Goal: Transaction & Acquisition: Obtain resource

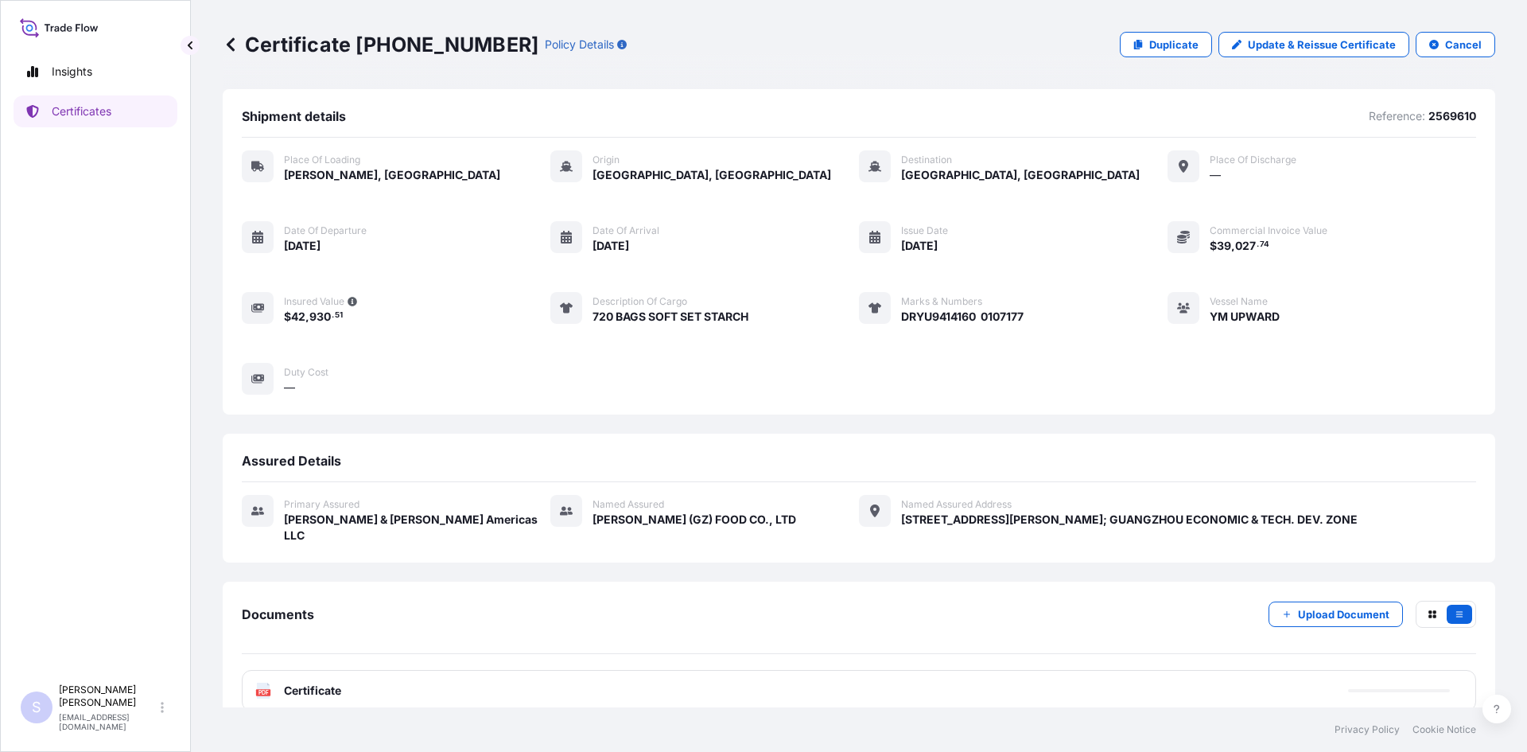
scroll to position [7, 0]
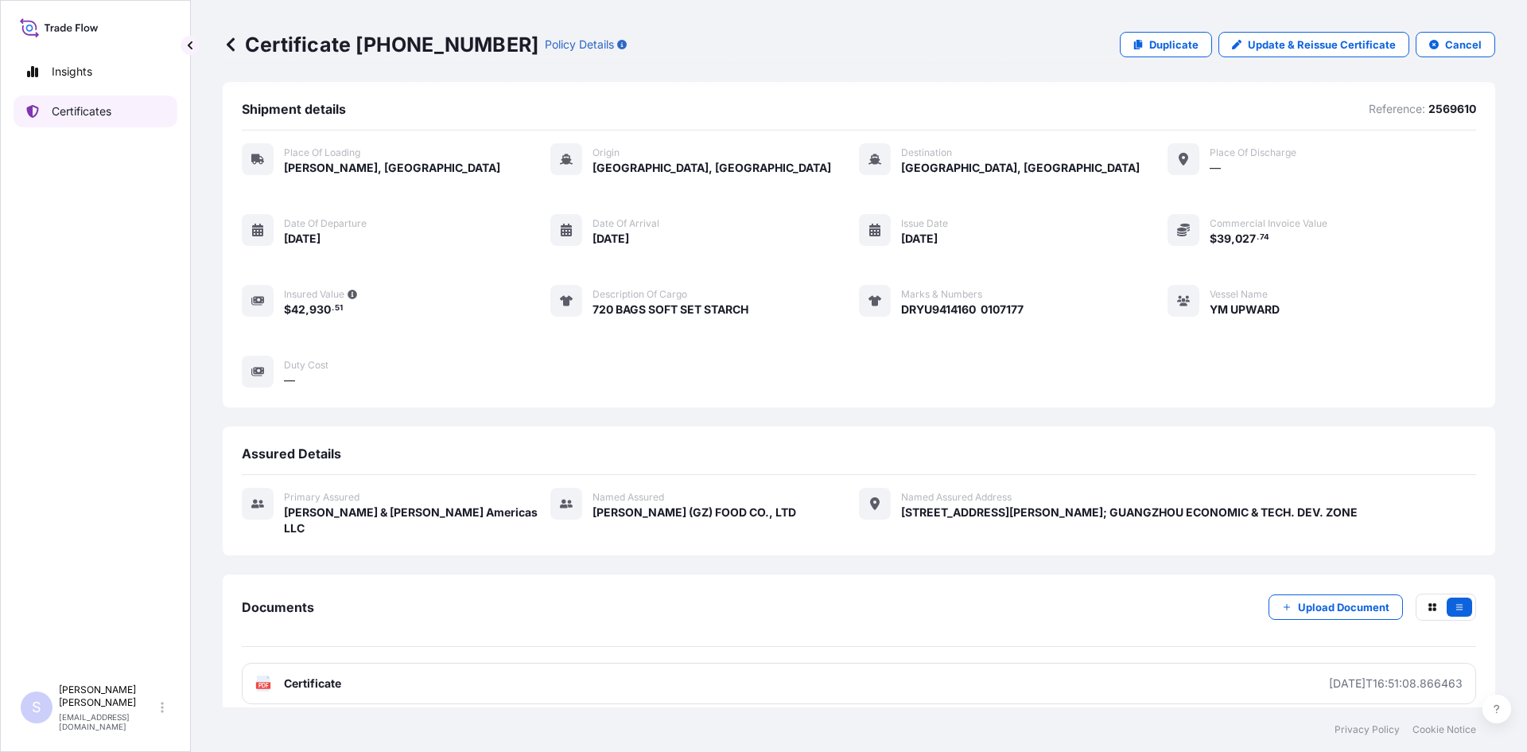
click at [129, 110] on link "Certificates" at bounding box center [96, 111] width 164 height 32
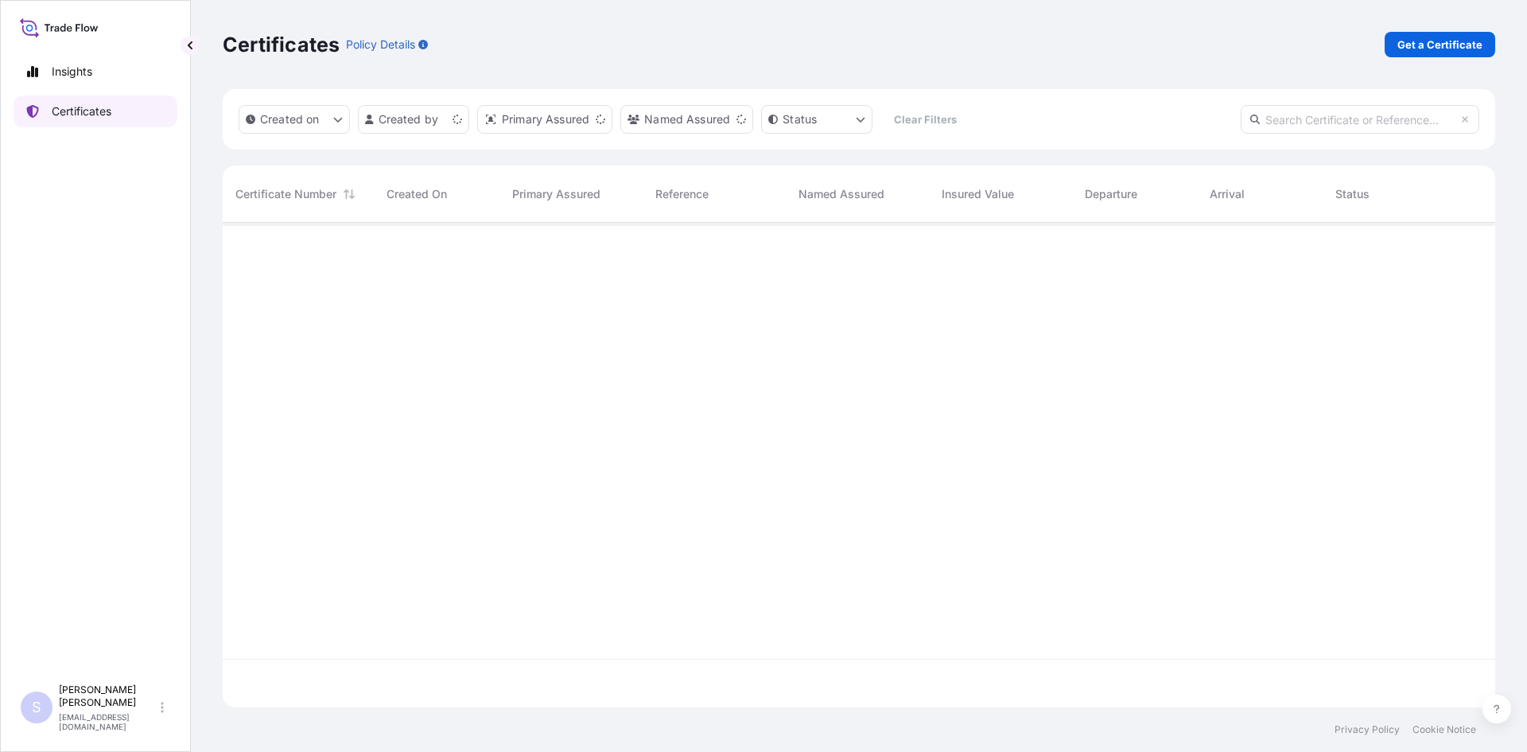
scroll to position [481, 1261]
click at [1417, 49] on p "Get a Certificate" at bounding box center [1440, 45] width 85 height 16
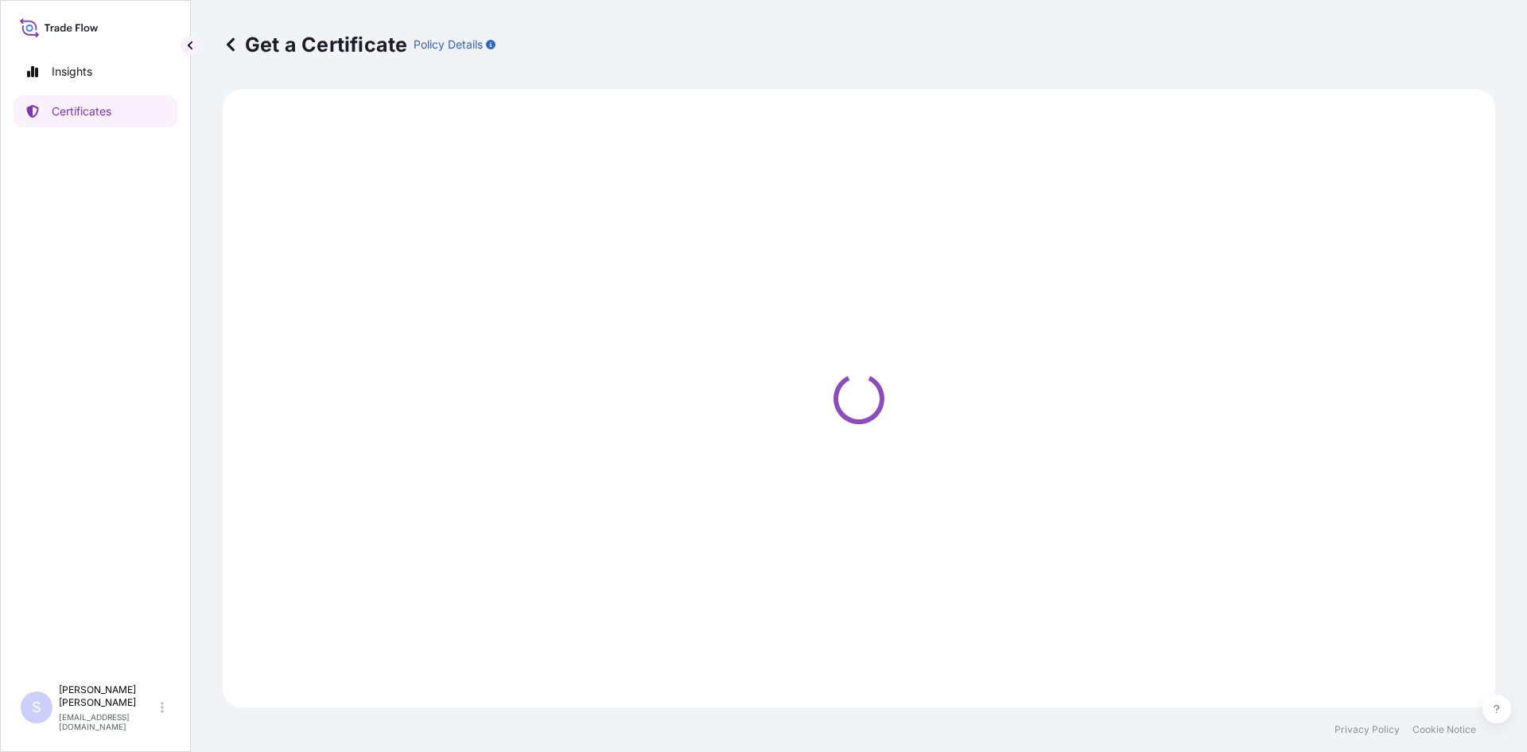
select select "Road / [GEOGRAPHIC_DATA]"
select select "Sea"
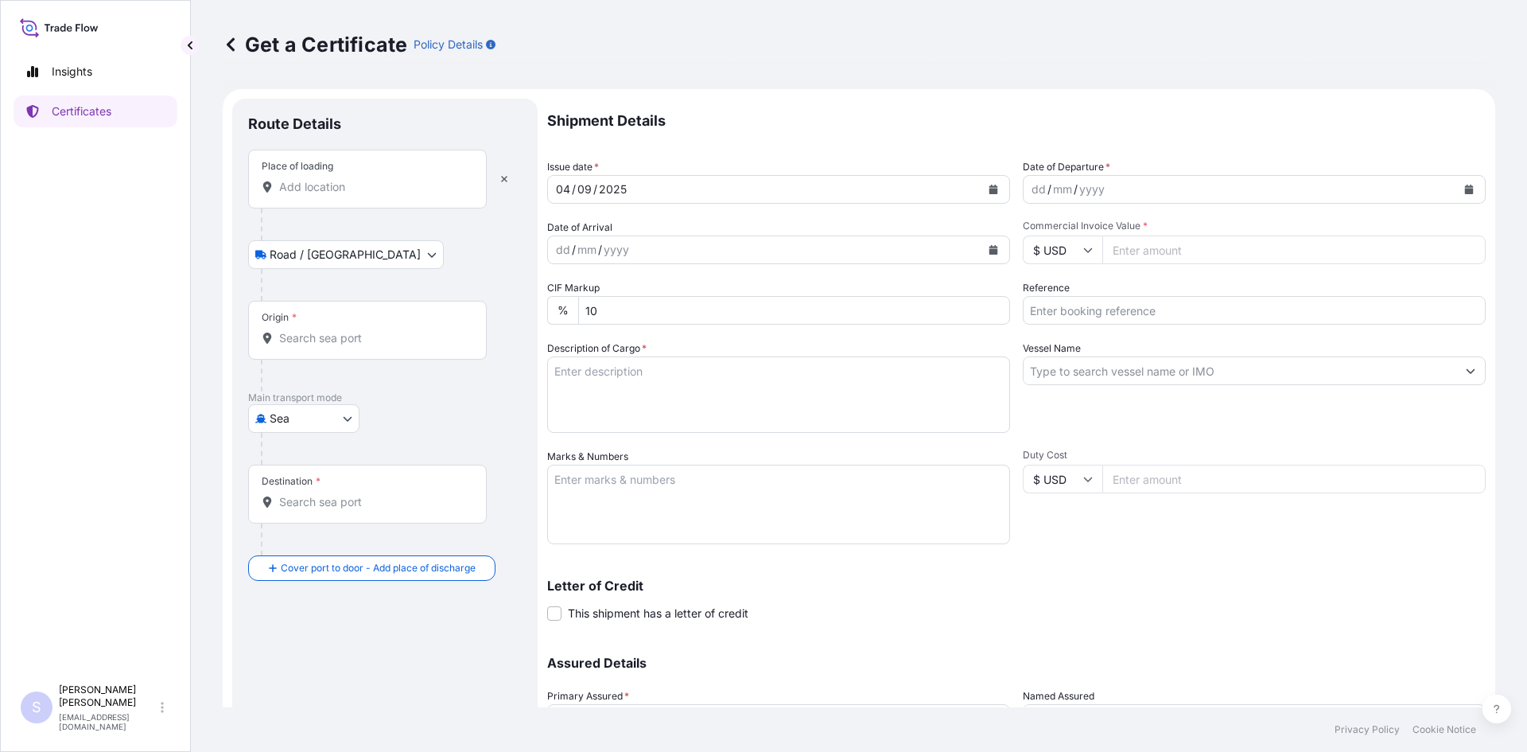
click at [391, 196] on div "Place of loading" at bounding box center [367, 179] width 239 height 59
click at [391, 195] on input "Place of loading" at bounding box center [373, 187] width 188 height 16
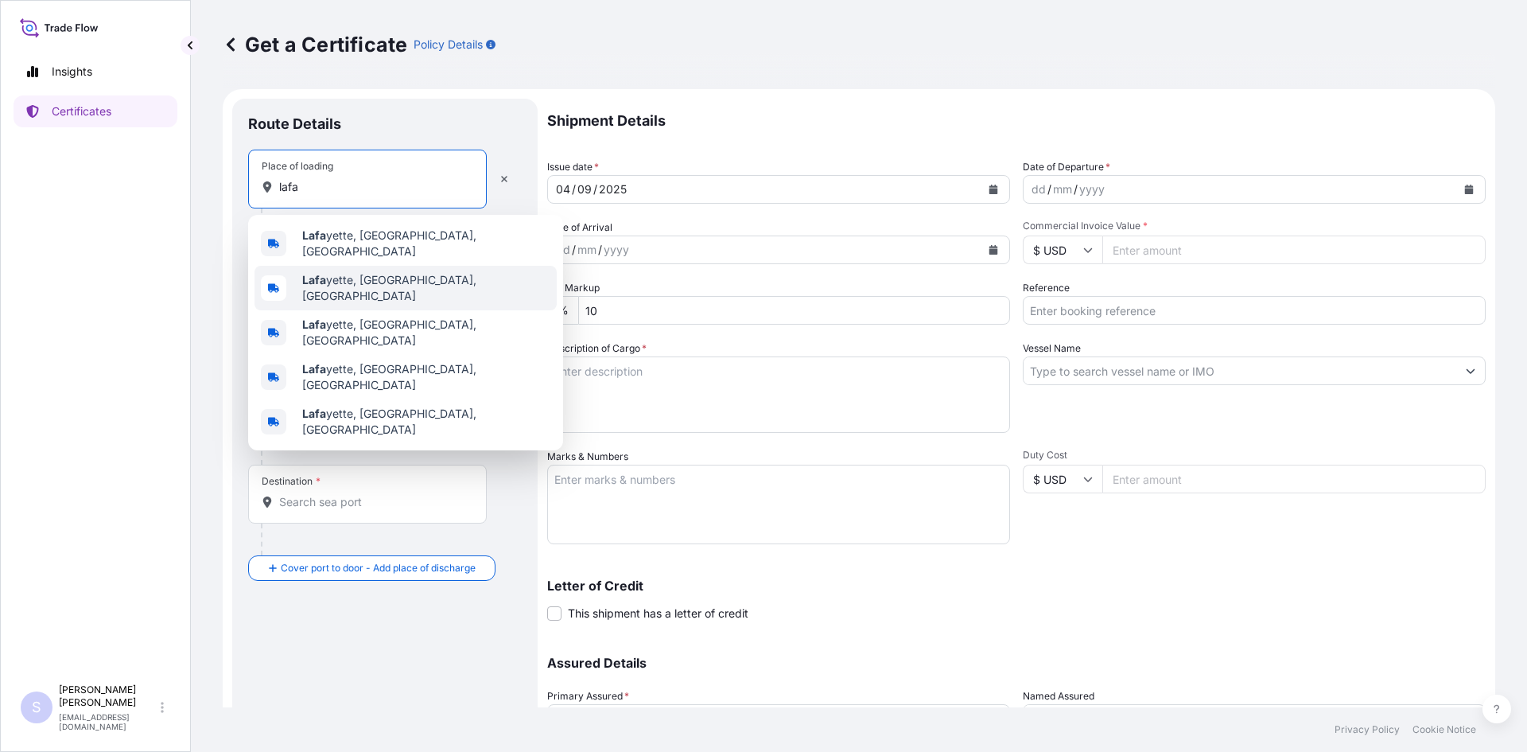
click at [357, 284] on span "[PERSON_NAME], [GEOGRAPHIC_DATA], [GEOGRAPHIC_DATA]" at bounding box center [426, 288] width 248 height 32
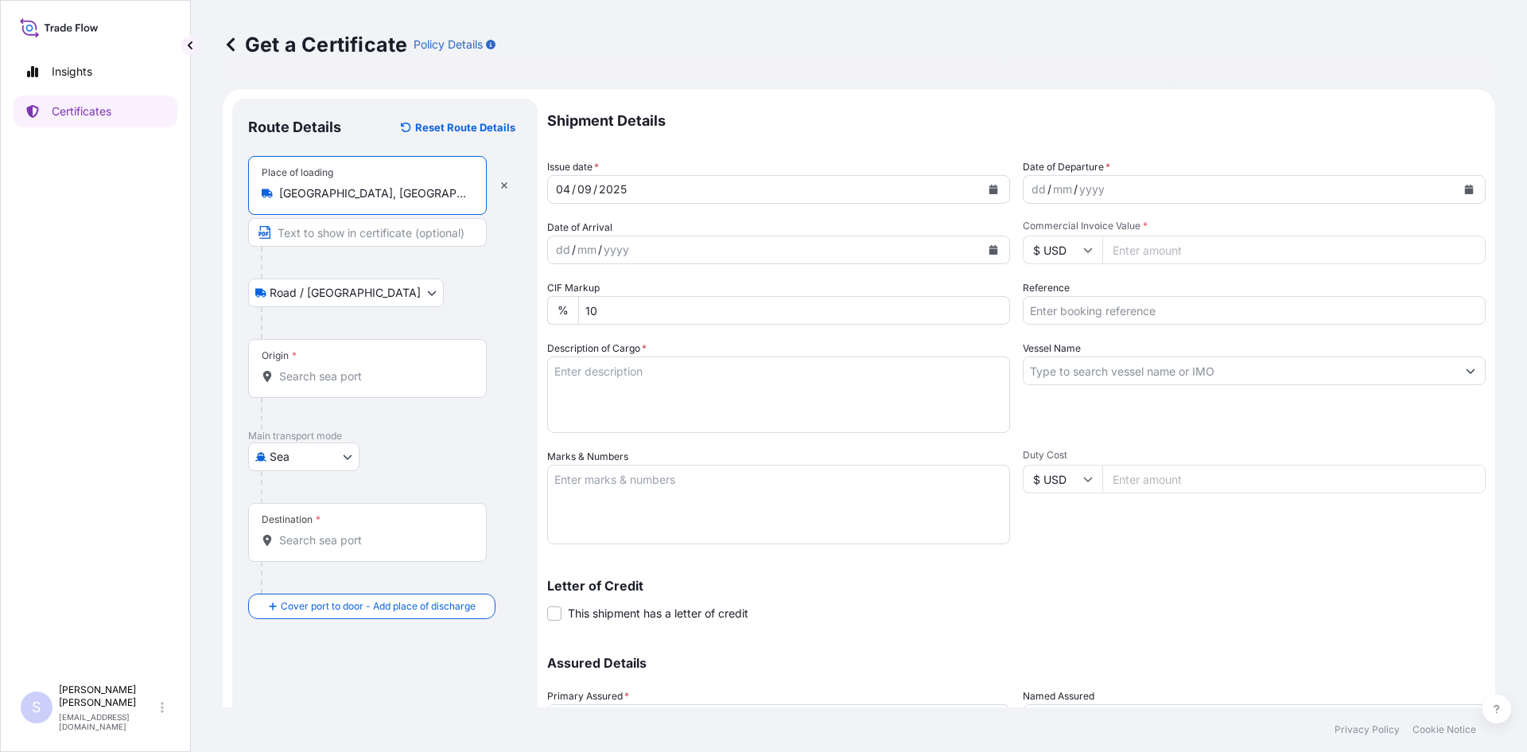
type input "[GEOGRAPHIC_DATA], [GEOGRAPHIC_DATA], [GEOGRAPHIC_DATA]"
click at [359, 367] on div "Origin *" at bounding box center [367, 368] width 239 height 59
click at [359, 368] on input "Origin *" at bounding box center [373, 376] width 188 height 16
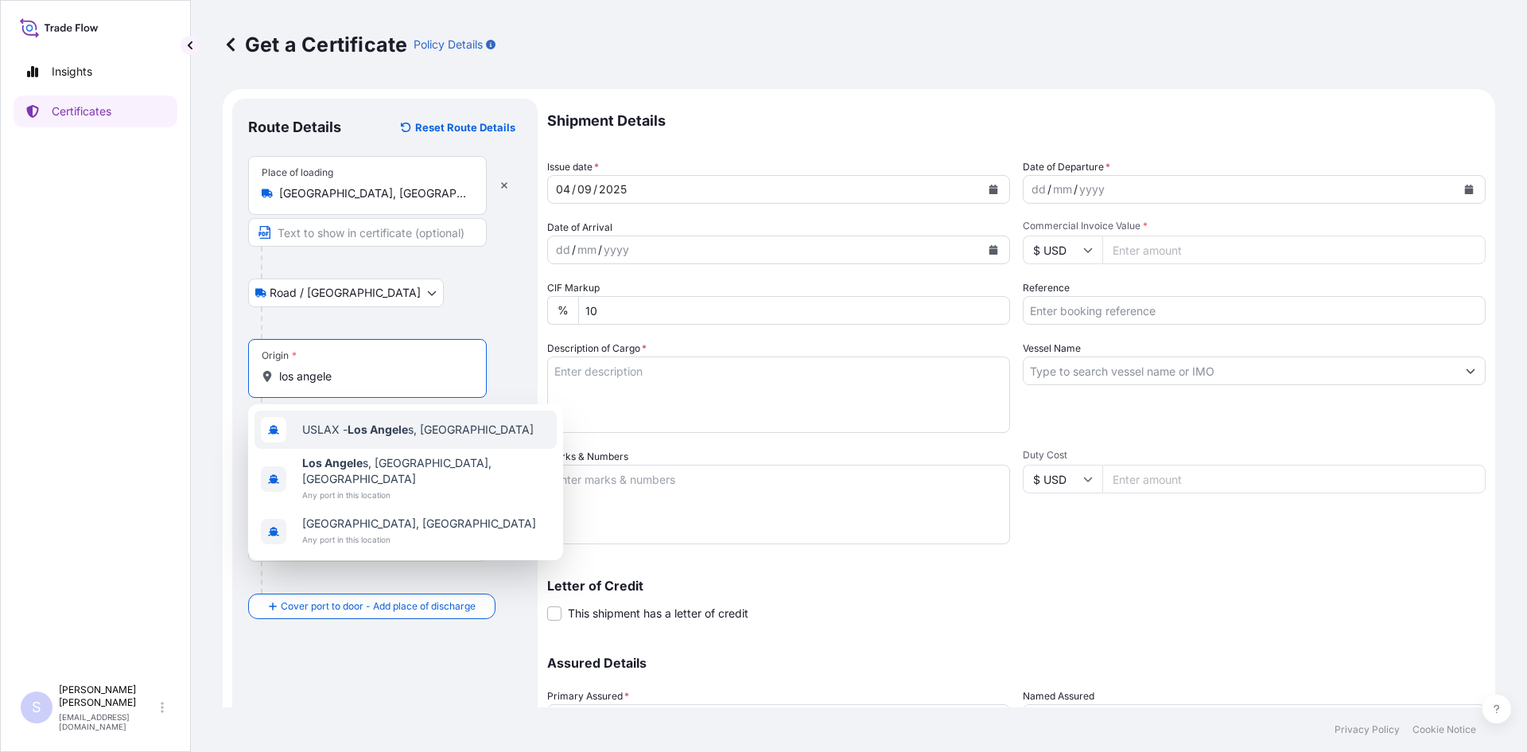
click at [353, 441] on div "USLAX - Los Angele s, [GEOGRAPHIC_DATA]" at bounding box center [406, 429] width 302 height 38
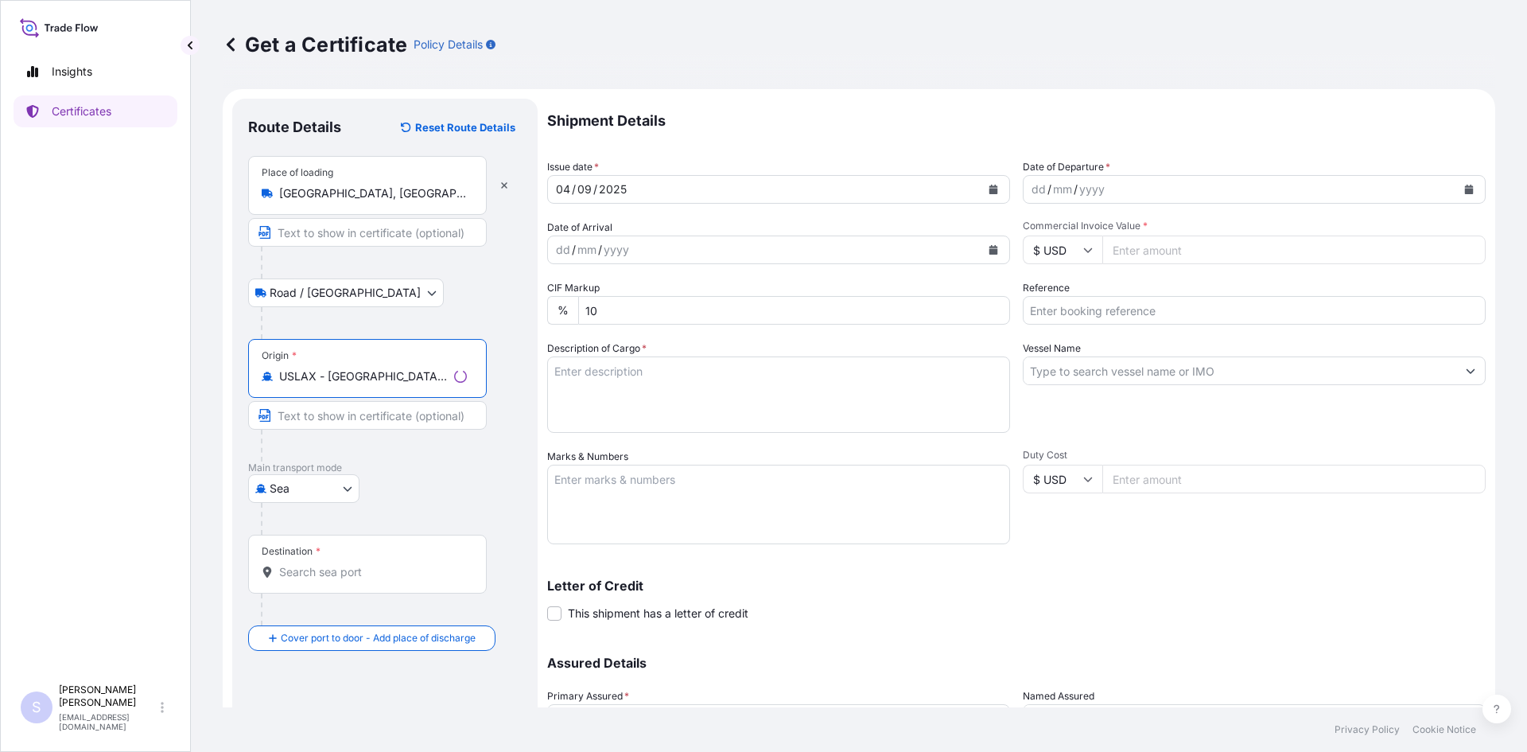
type input "USLAX - [GEOGRAPHIC_DATA], [GEOGRAPHIC_DATA]"
click at [340, 565] on input "Destination *" at bounding box center [373, 572] width 188 height 16
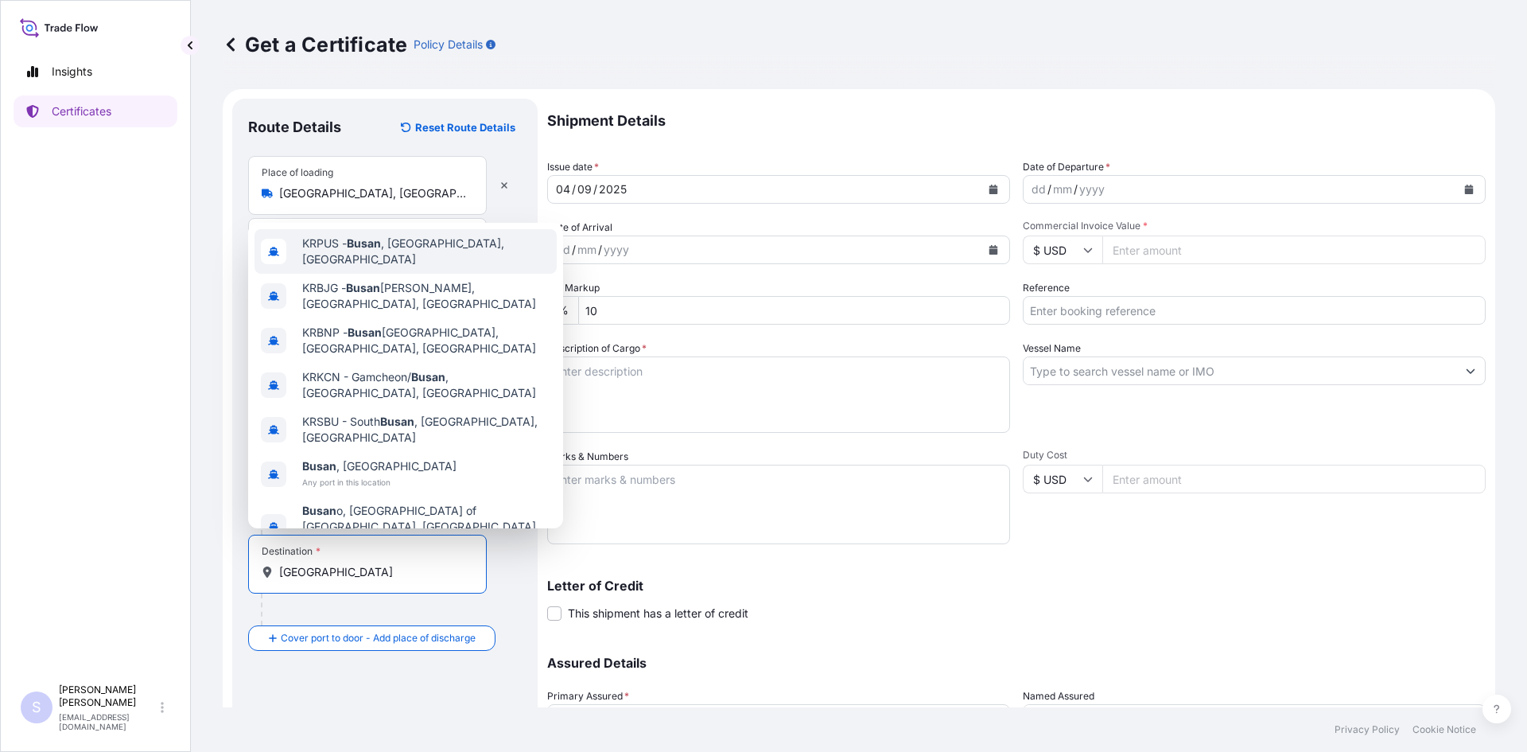
click at [417, 251] on div "KRPUS - [GEOGRAPHIC_DATA] , [GEOGRAPHIC_DATA], [GEOGRAPHIC_DATA]" at bounding box center [406, 251] width 302 height 45
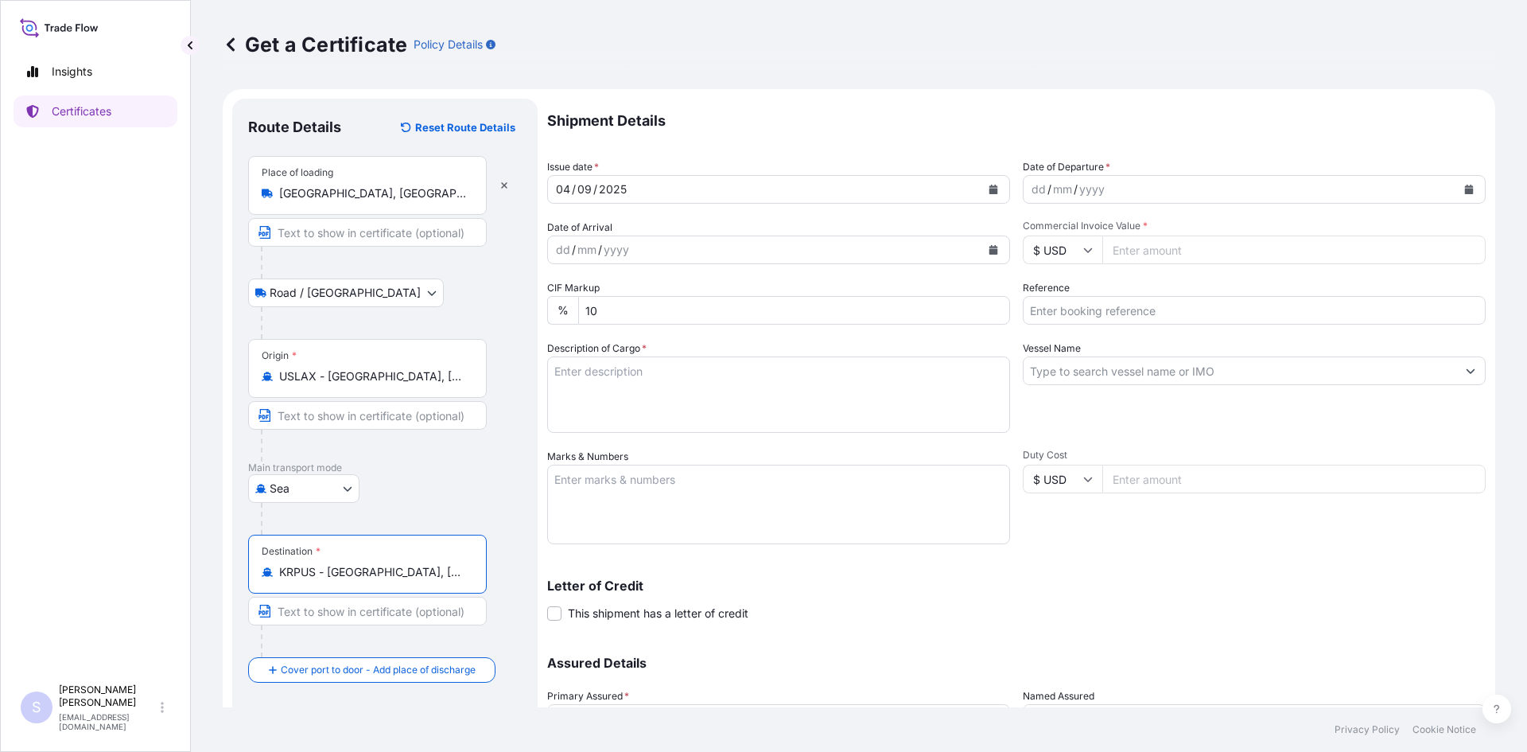
type input "KRPUS - [GEOGRAPHIC_DATA], [GEOGRAPHIC_DATA], [GEOGRAPHIC_DATA]"
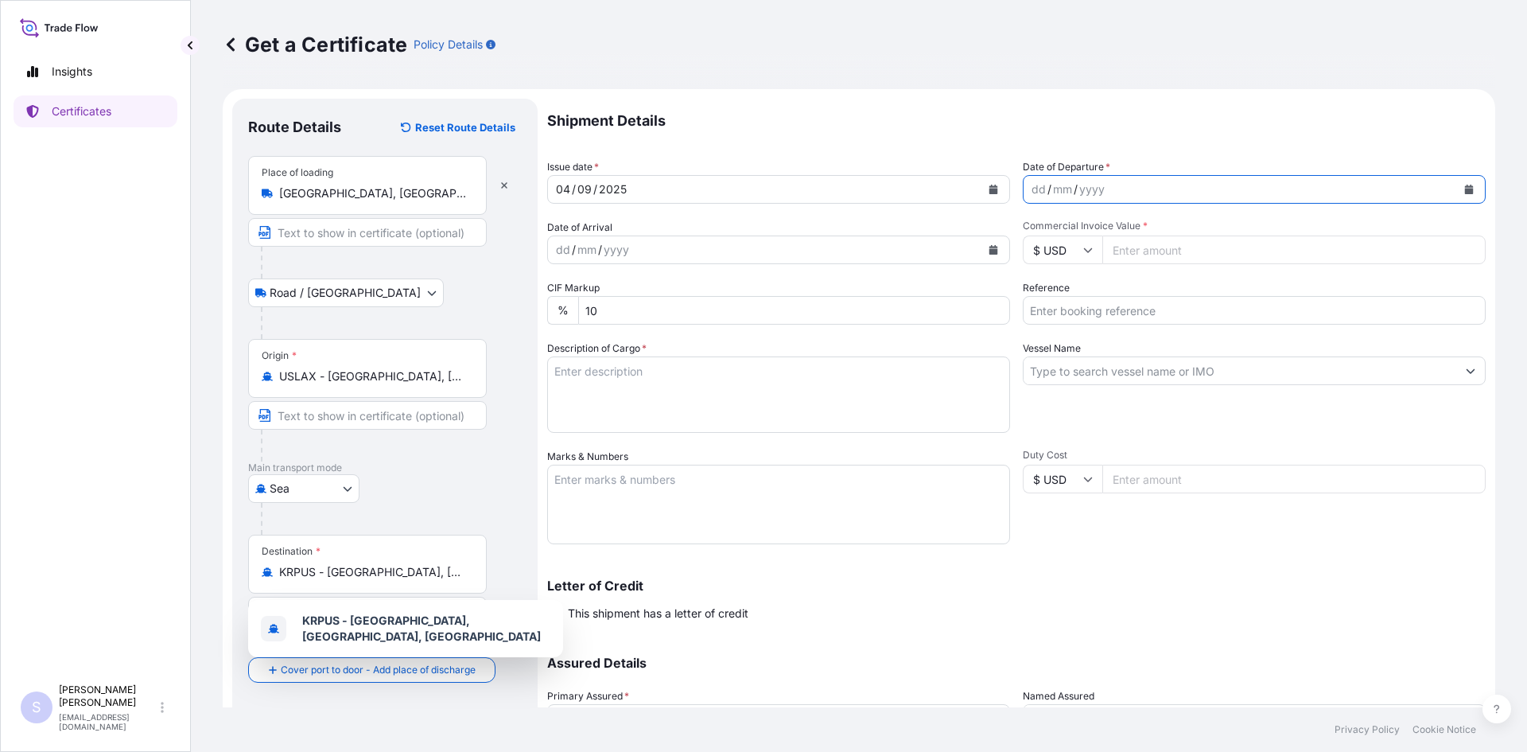
click at [1462, 189] on button "Calendar" at bounding box center [1468, 189] width 25 height 25
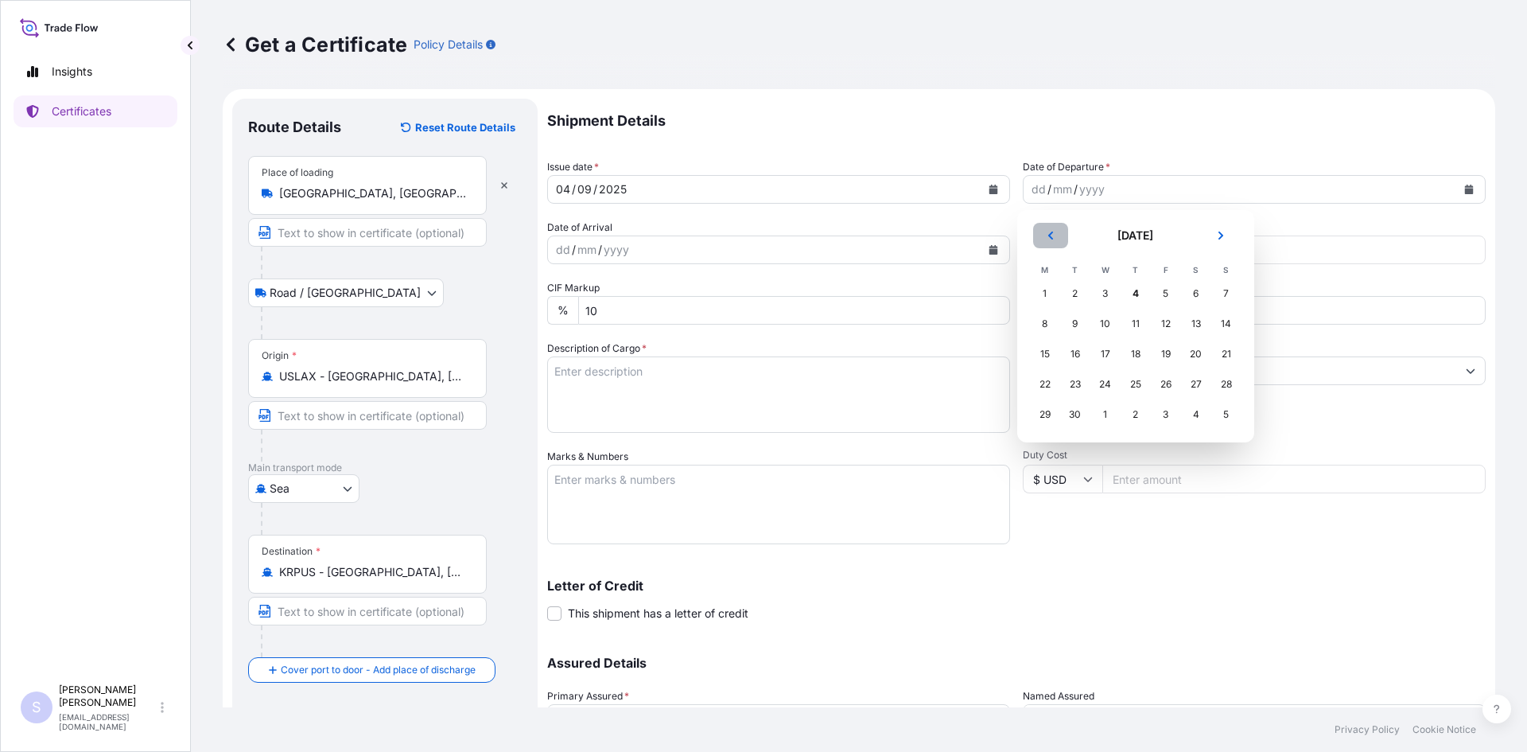
click at [1058, 233] on button "Previous" at bounding box center [1050, 235] width 35 height 25
click at [1166, 412] on div "29" at bounding box center [1166, 414] width 29 height 29
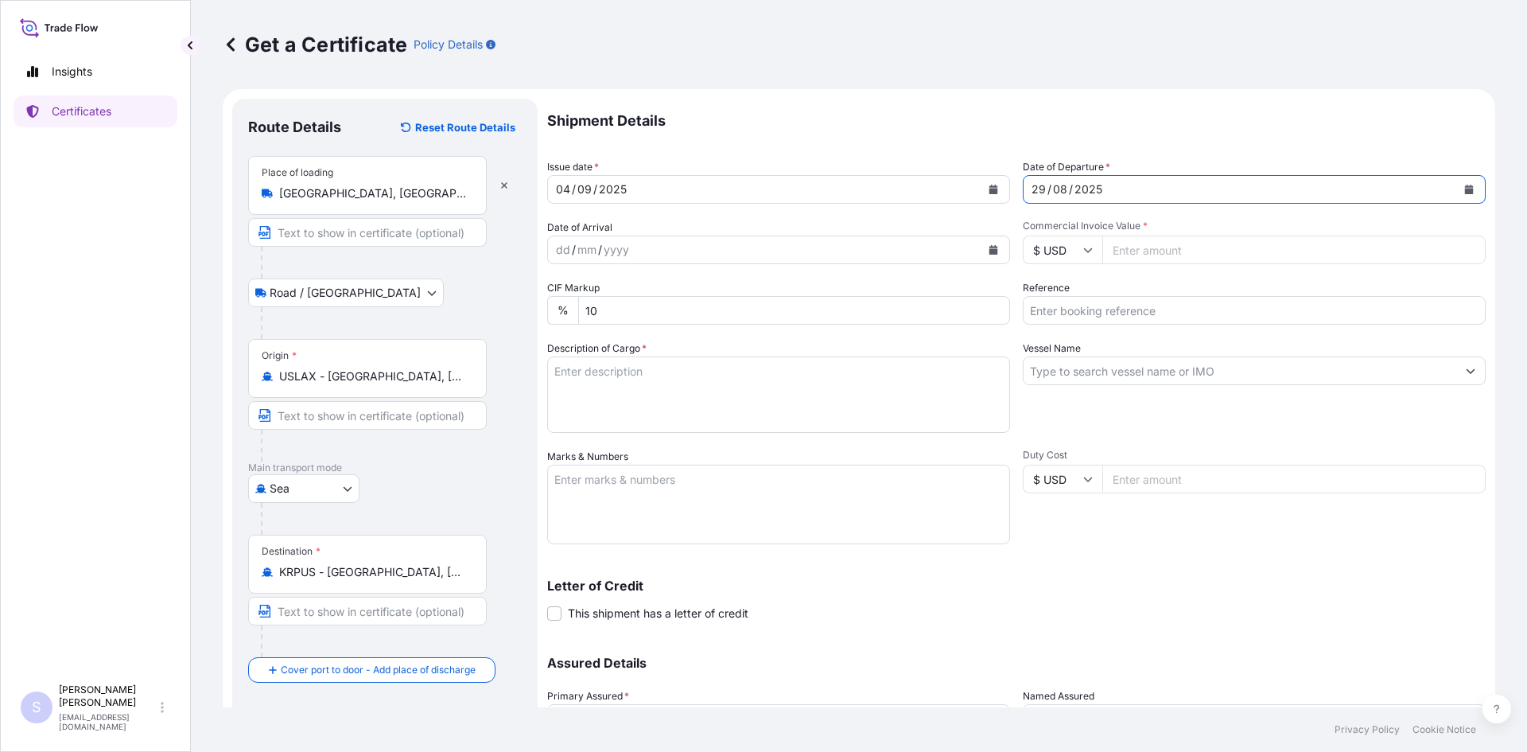
click at [981, 247] on button "Calendar" at bounding box center [993, 249] width 25 height 25
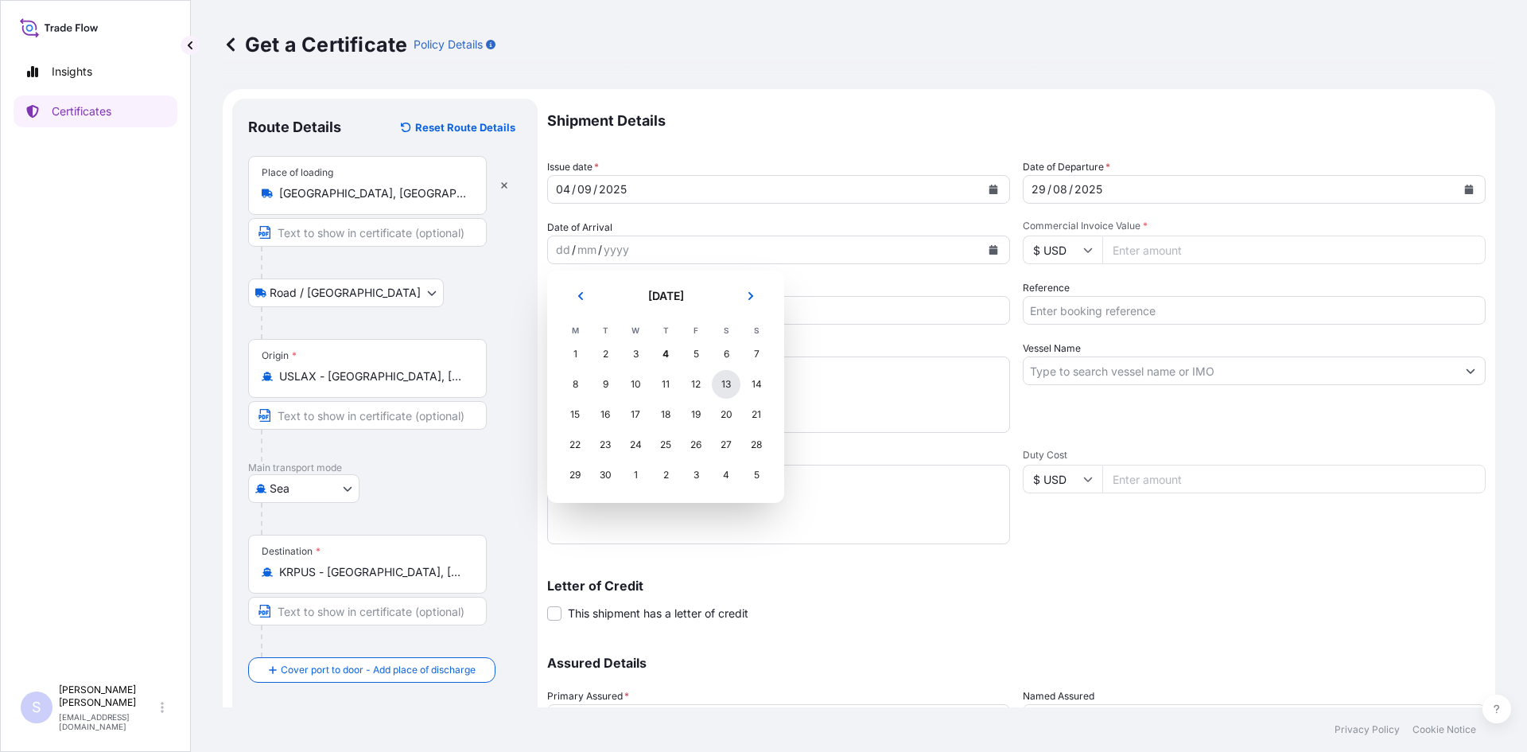
click at [728, 389] on div "13" at bounding box center [726, 384] width 29 height 29
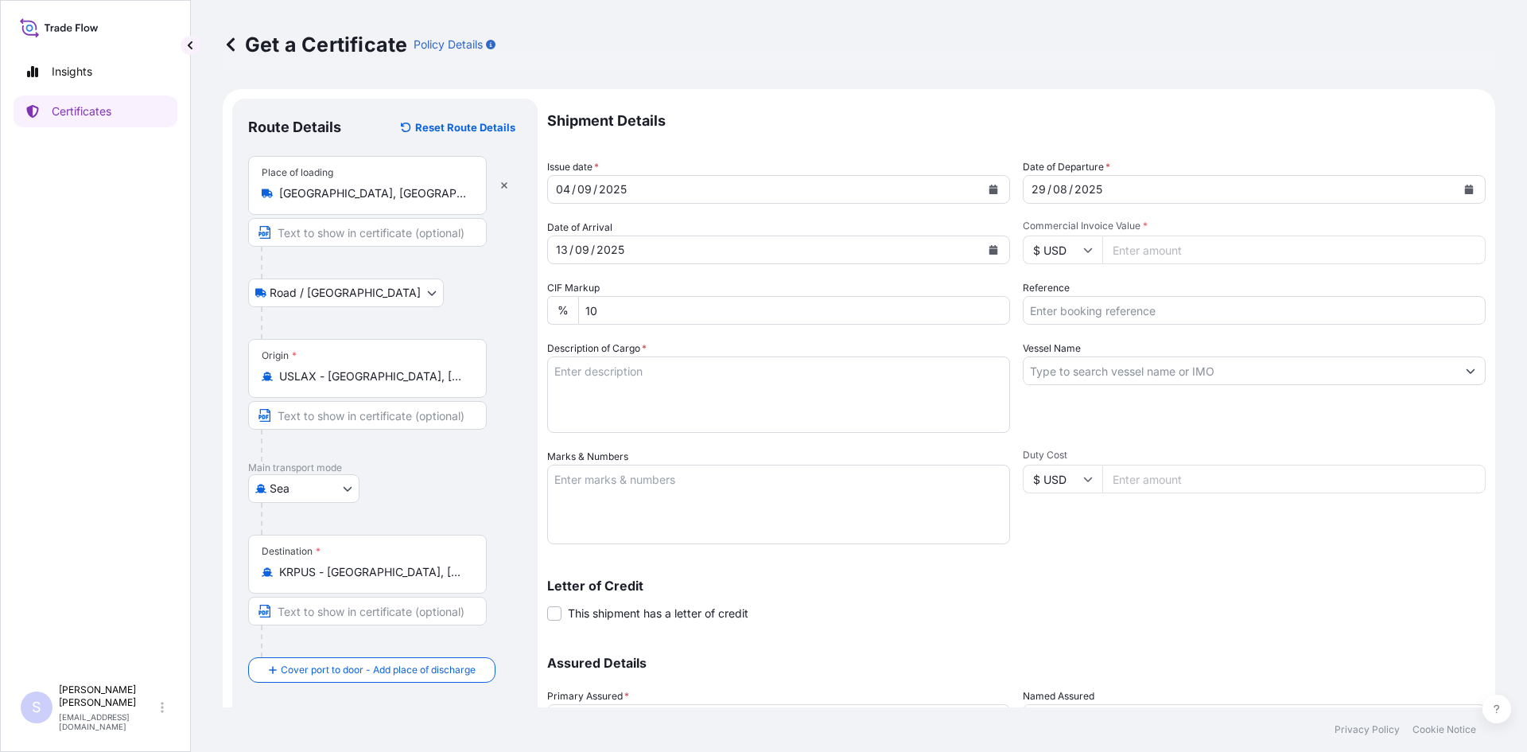
click at [1143, 246] on input "Commercial Invoice Value *" at bounding box center [1293, 249] width 383 height 29
type input "21"
type input "21612.5"
type input "2577213"
type textarea "700 BAGS KRYSTAR 300 CRYSTALLINE FRUCTOSE"
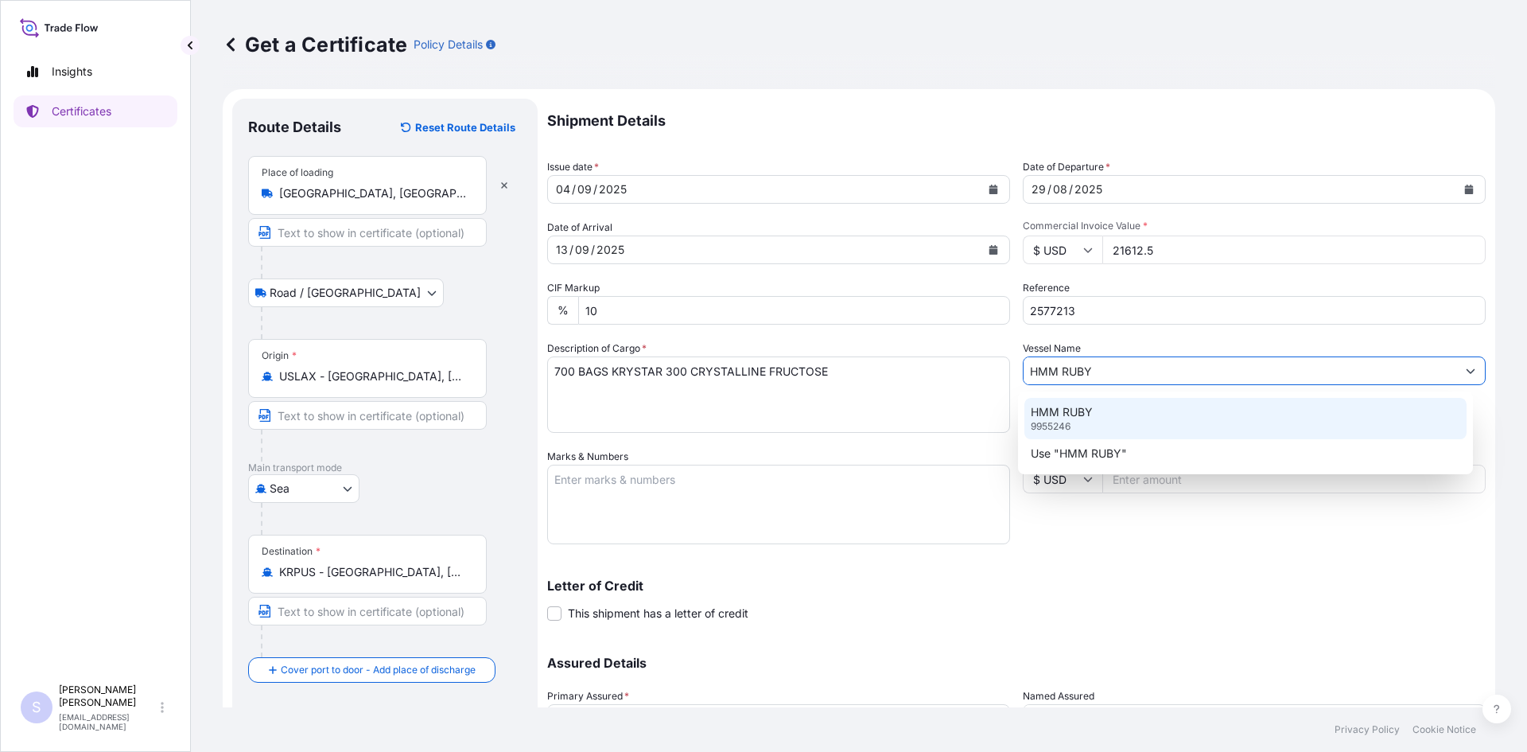
click at [1068, 411] on p "HMM RUBY" at bounding box center [1062, 412] width 62 height 16
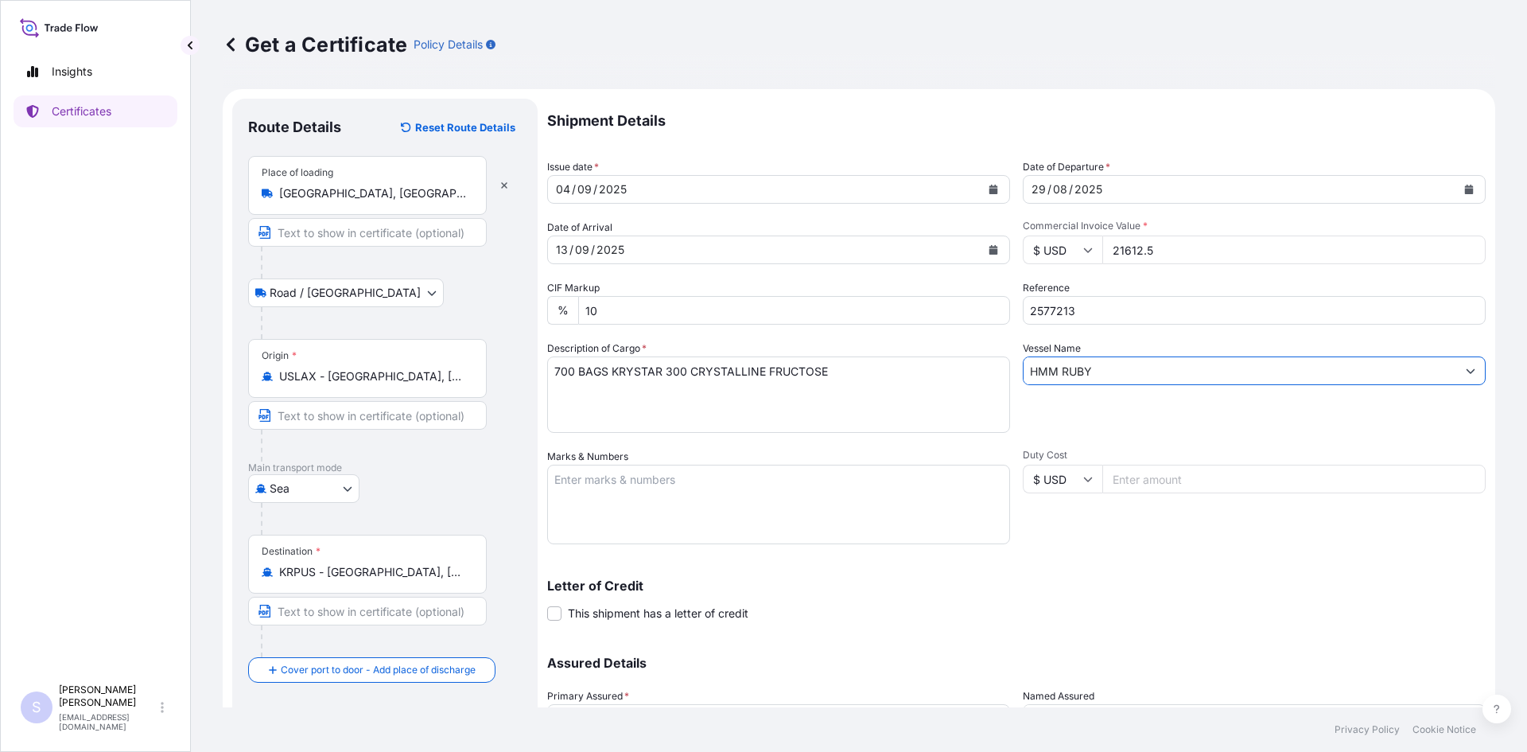
type input "HMM RUBY"
click at [725, 482] on textarea "Marks & Numbers" at bounding box center [778, 505] width 463 height 80
type textarea "DFSU1607883 0114157"
click at [1087, 546] on div "Shipment Details Issue date * [DATE] Date of Departure * [DATE] Date of Arrival…" at bounding box center [1016, 448] width 939 height 698
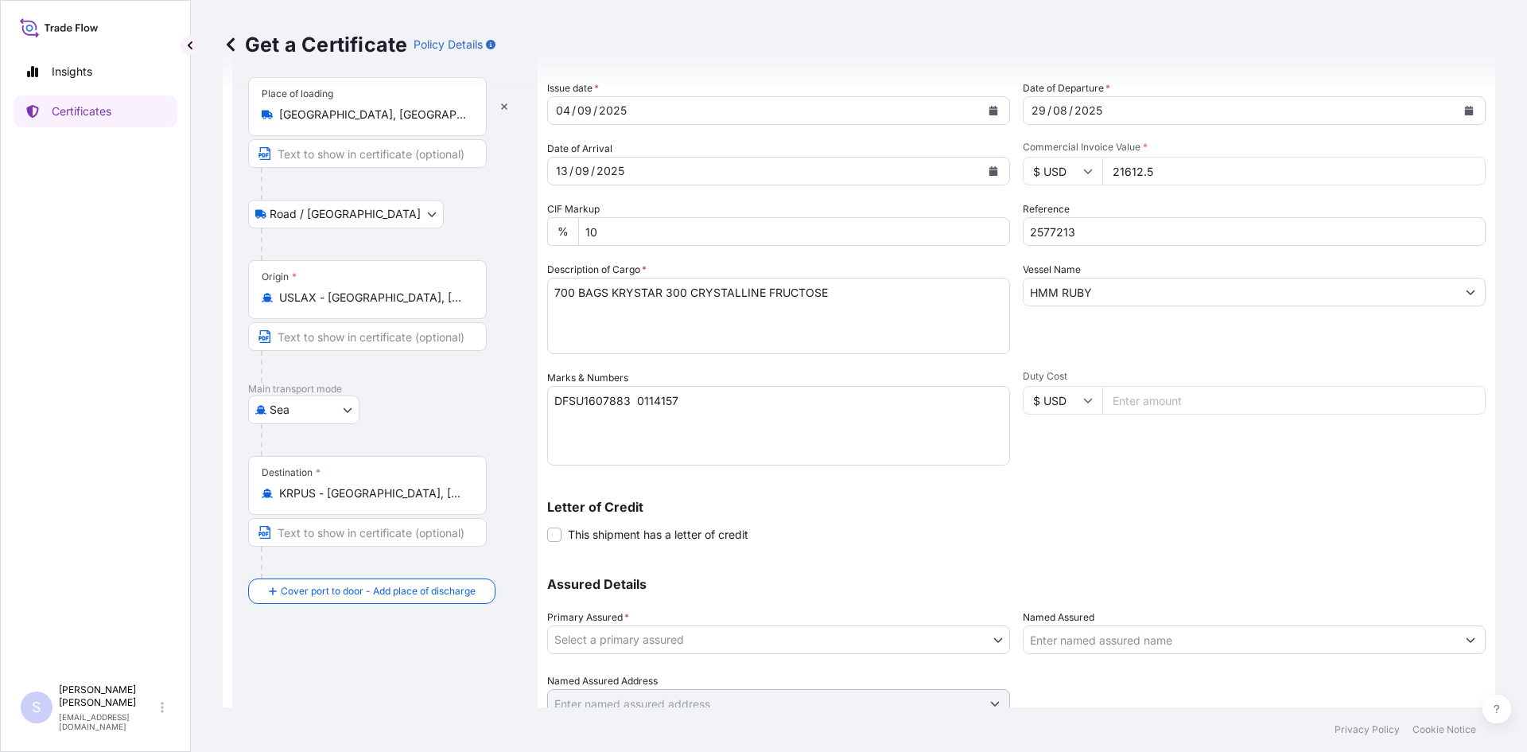
scroll to position [143, 0]
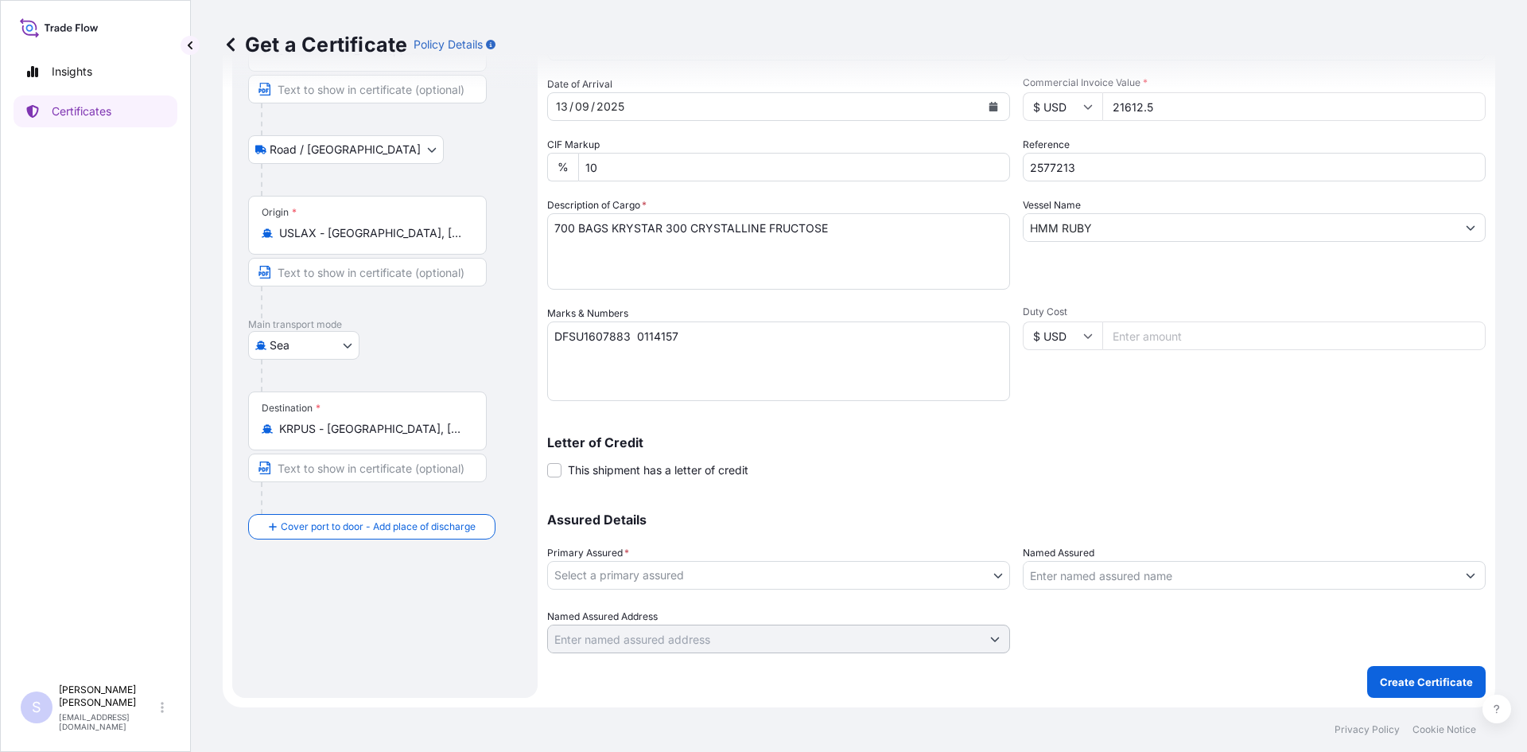
click at [782, 578] on body "Insights Certificates S [PERSON_NAME] [EMAIL_ADDRESS][DOMAIN_NAME] Get a Certif…" at bounding box center [763, 376] width 1527 height 752
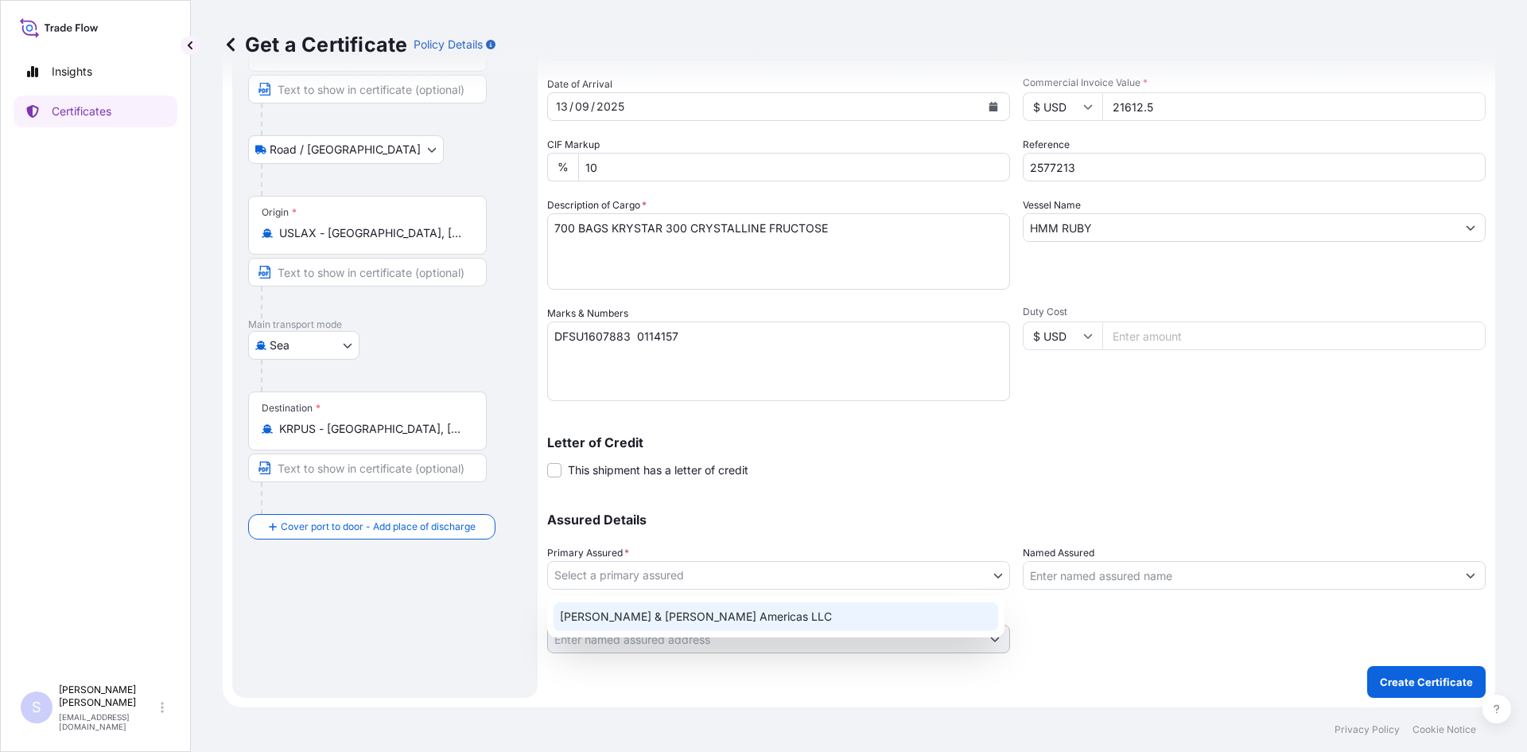
click at [736, 616] on div "[PERSON_NAME] & [PERSON_NAME] Americas LLC" at bounding box center [776, 616] width 445 height 29
select select "31658"
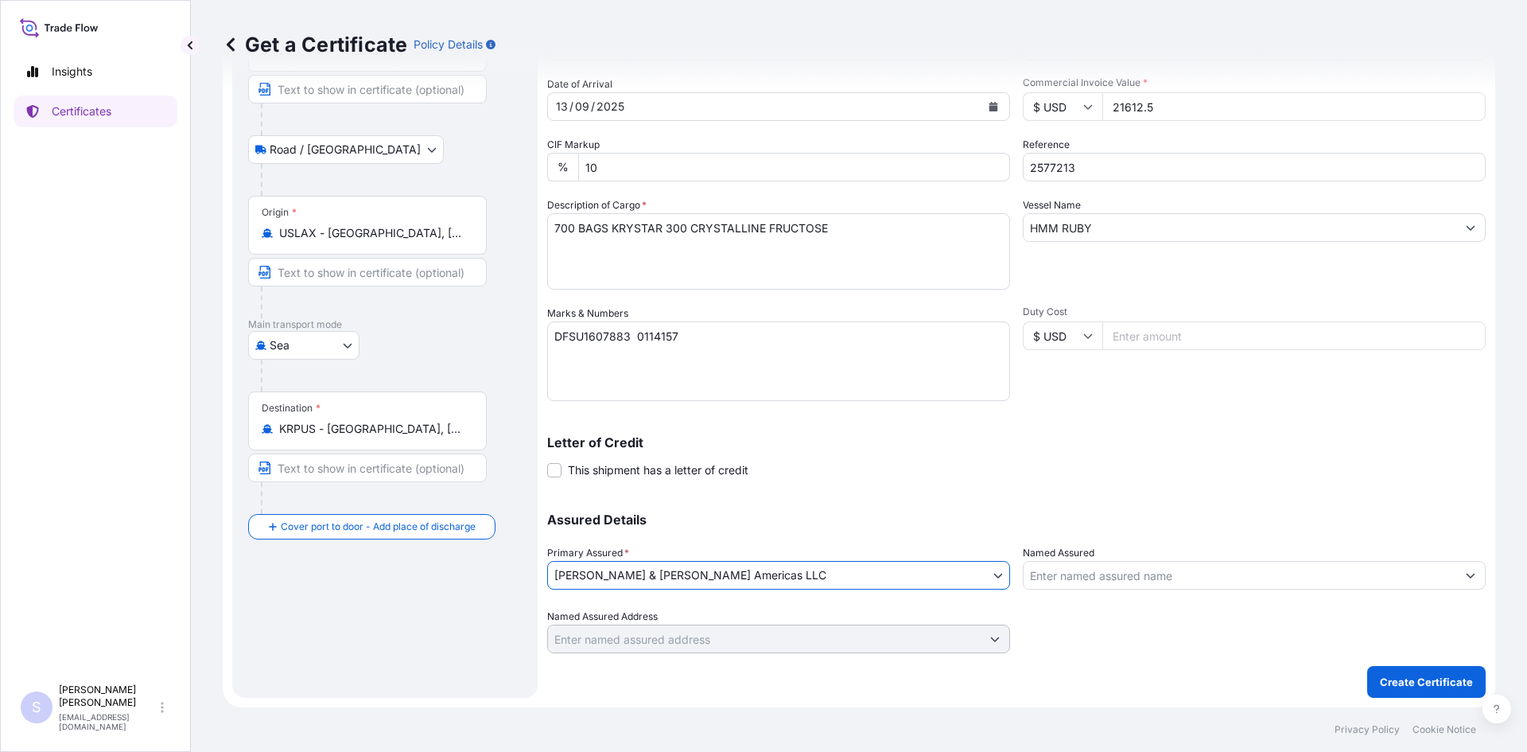
click at [1138, 588] on input "Named Assured" at bounding box center [1240, 575] width 433 height 29
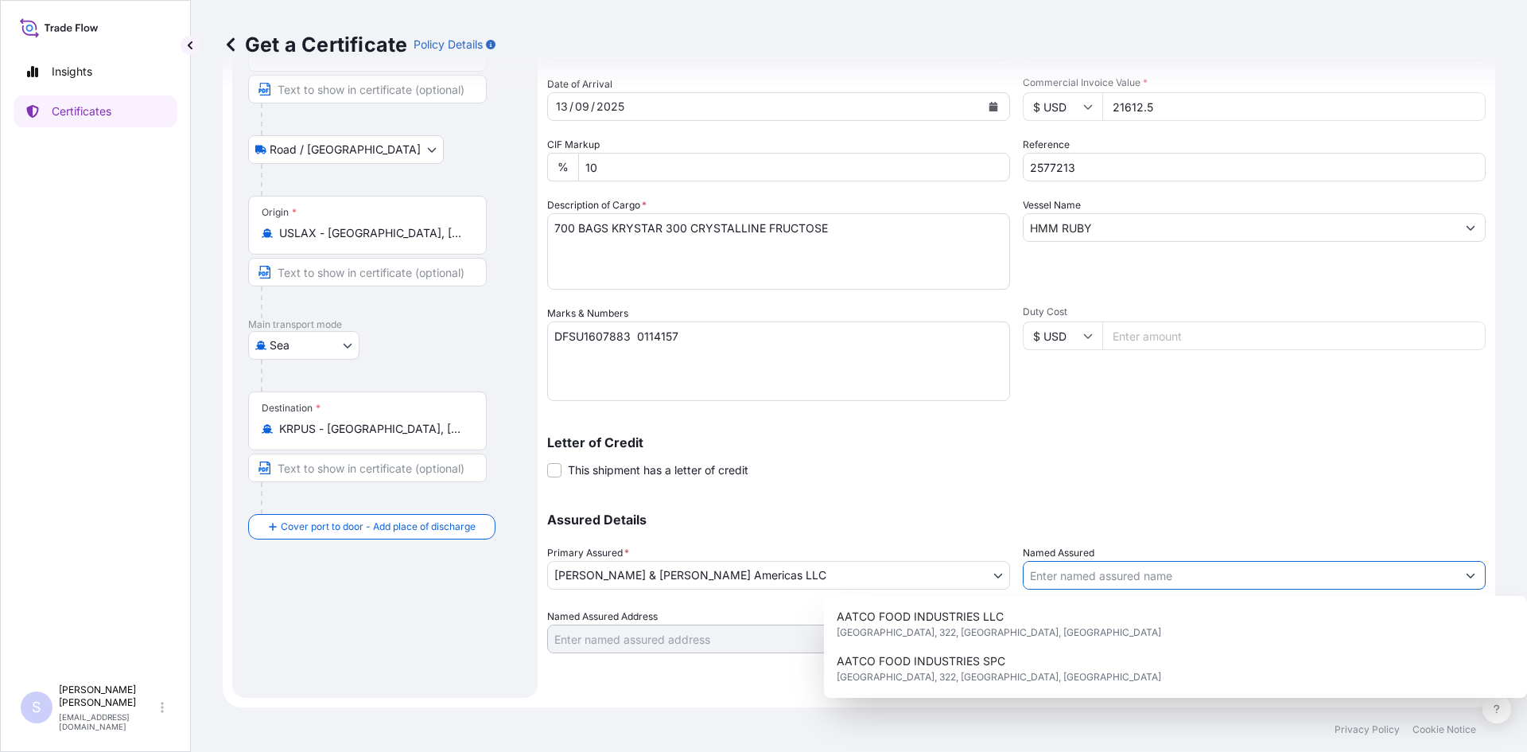
type input "Z"
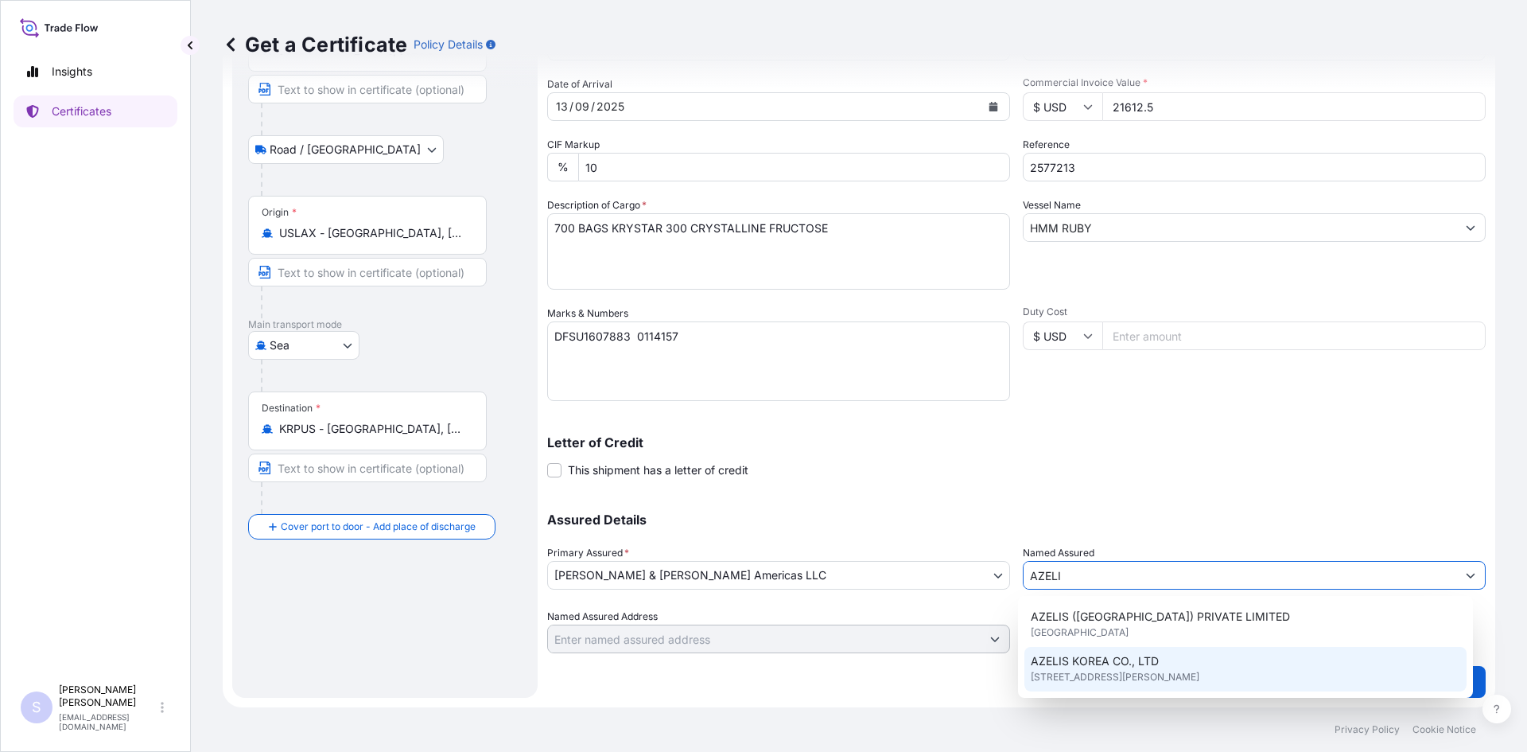
click at [1137, 671] on span "[STREET_ADDRESS][PERSON_NAME]" at bounding box center [1115, 677] width 169 height 16
type input "AZELIS KOREA CO., LTD"
type input "10F TAESEOK BLDG. 5 MABANG-RO 10-[PERSON_NAME]"
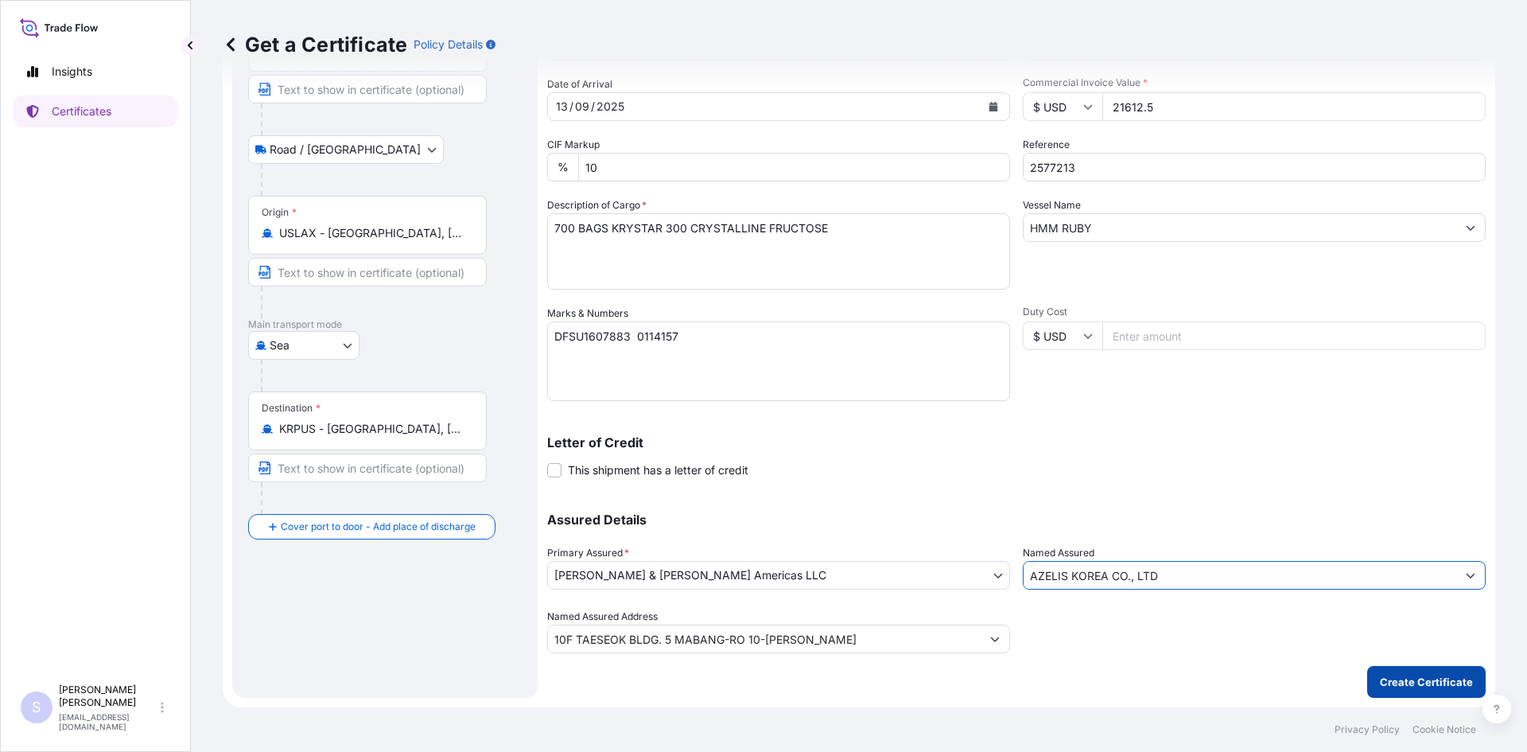
type input "AZELIS KOREA CO., LTD"
click at [1410, 682] on p "Create Certificate" at bounding box center [1426, 682] width 93 height 16
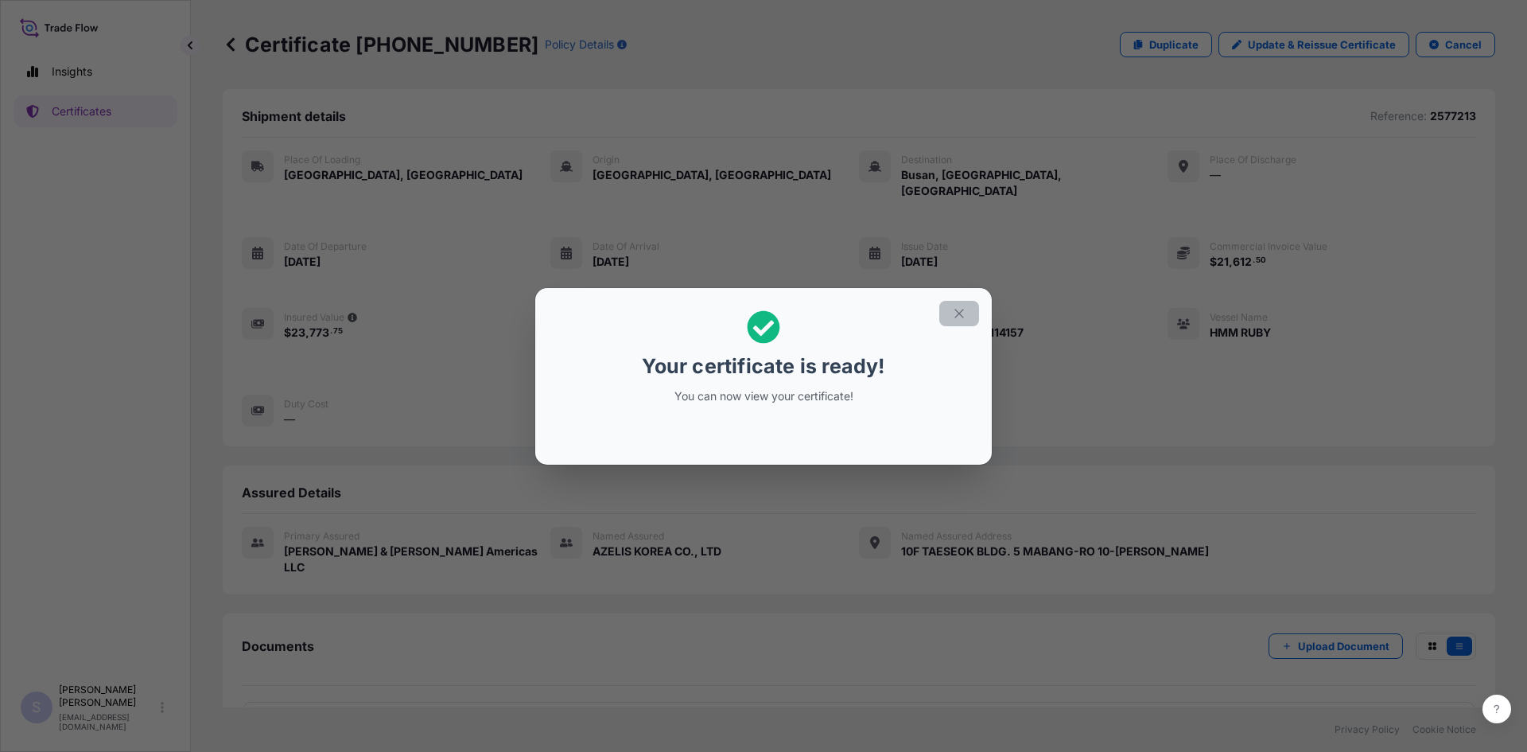
click at [959, 314] on icon "button" at bounding box center [959, 313] width 14 height 14
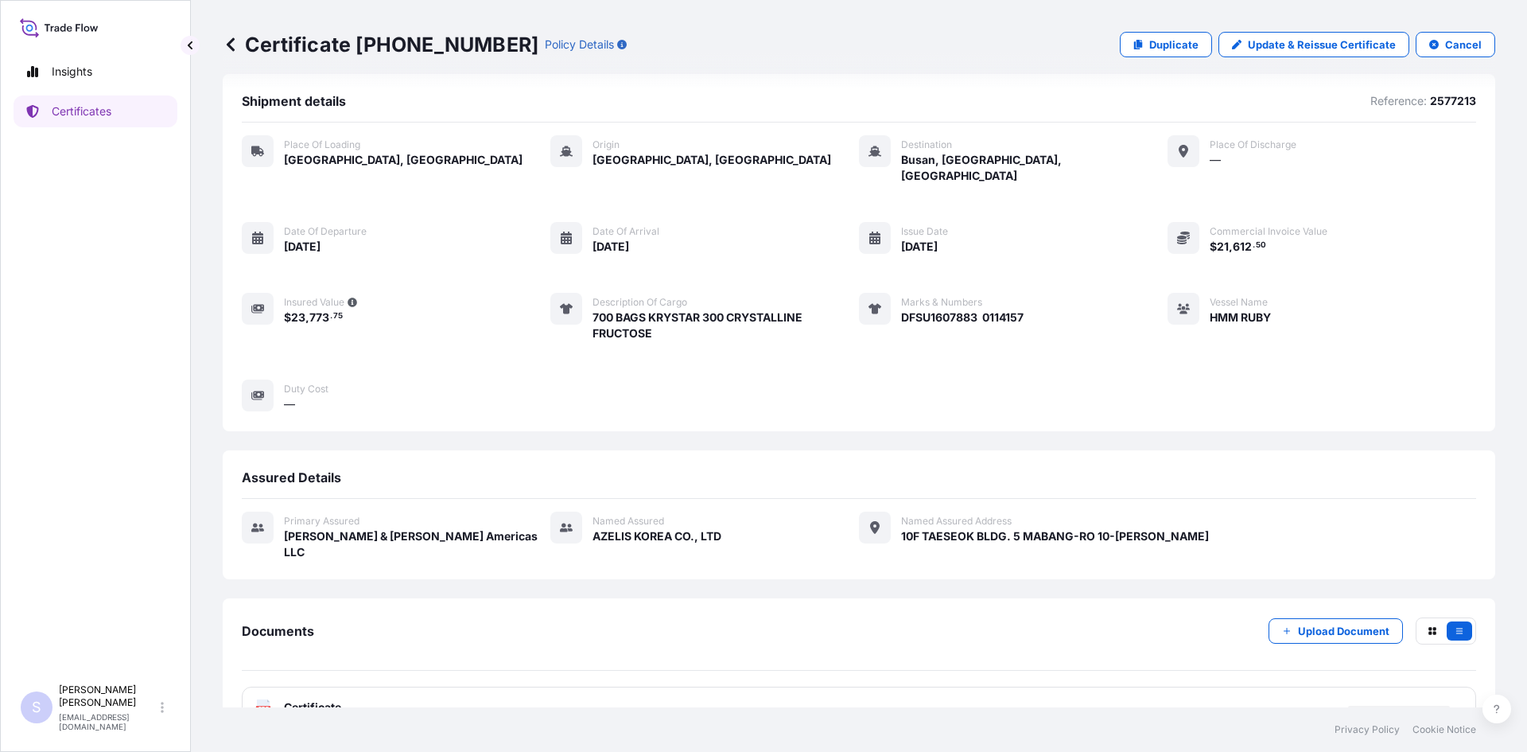
scroll to position [23, 0]
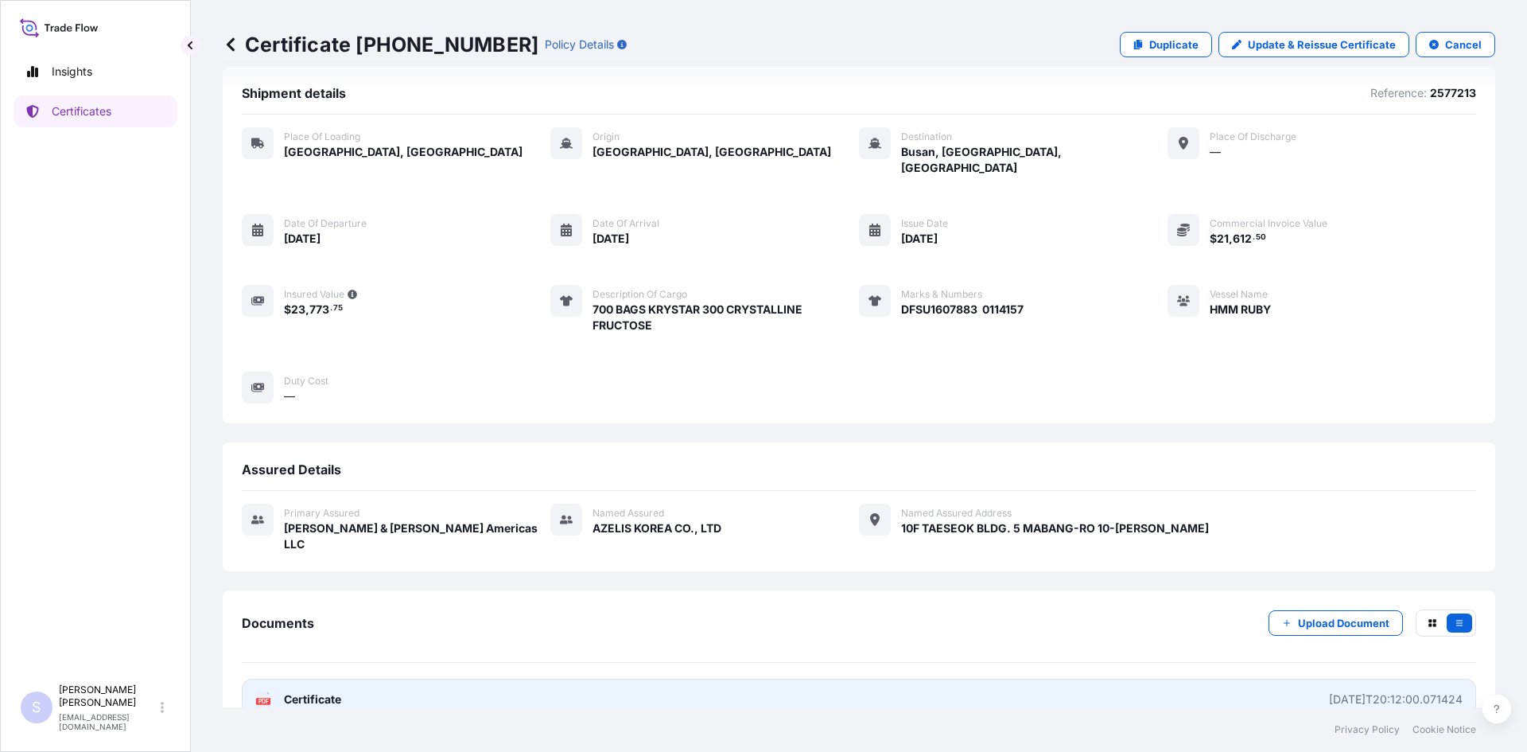
click at [270, 698] on rect at bounding box center [263, 701] width 14 height 6
